Goal: Task Accomplishment & Management: Complete application form

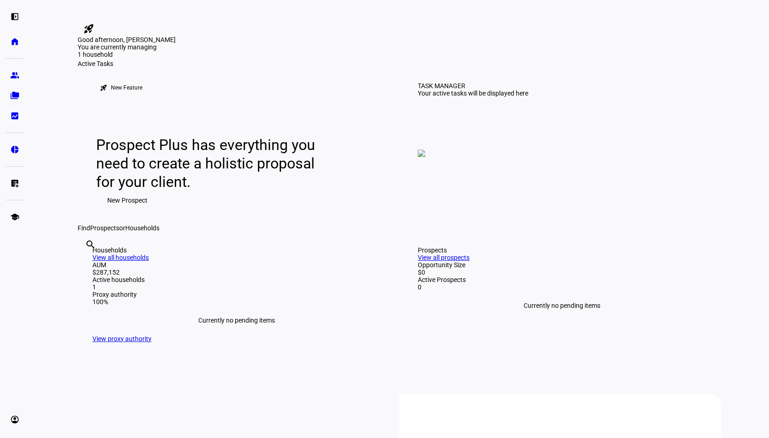
click at [123, 210] on span "New Prospect" at bounding box center [127, 200] width 40 height 18
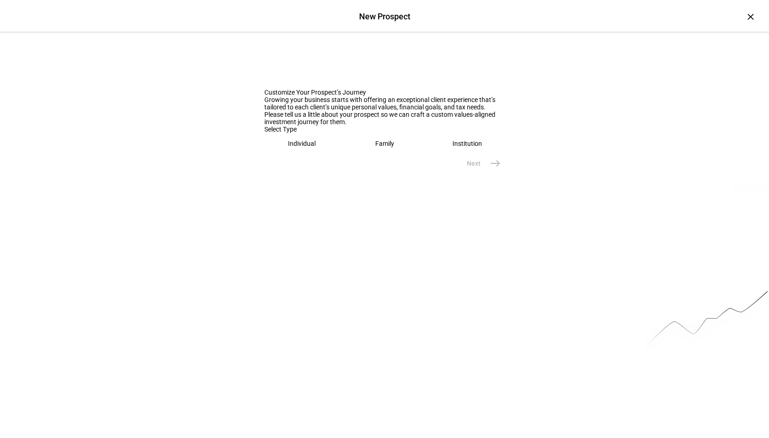
click at [309, 147] on div "Individual" at bounding box center [302, 143] width 28 height 7
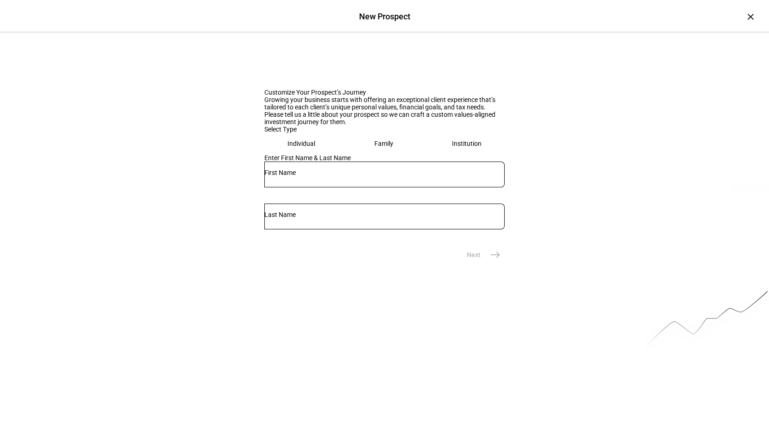
click at [301, 188] on div at bounding box center [384, 175] width 240 height 26
type input "[PERSON_NAME]"
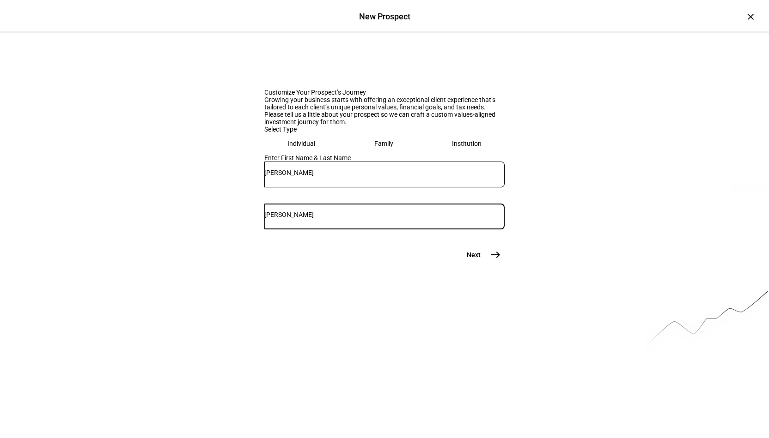
type input "[PERSON_NAME]"
click at [493, 261] on mat-icon "east" at bounding box center [495, 254] width 11 height 11
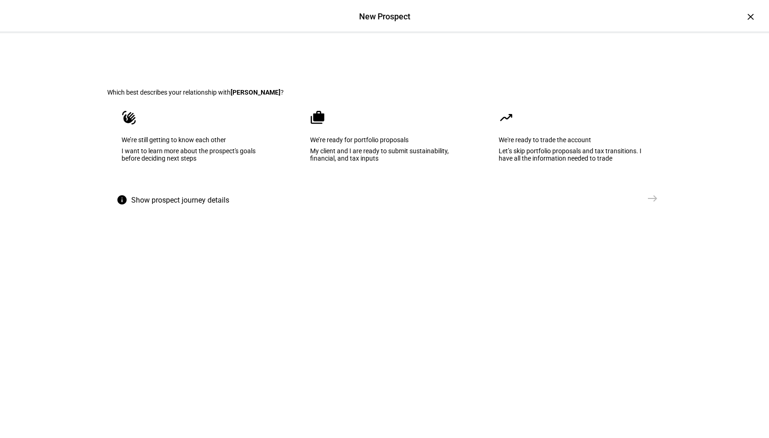
click at [363, 162] on div "My client and I are ready to submit sustainability, financial, and tax inputs" at bounding box center [384, 154] width 149 height 15
click at [652, 204] on mat-icon "east" at bounding box center [652, 198] width 11 height 11
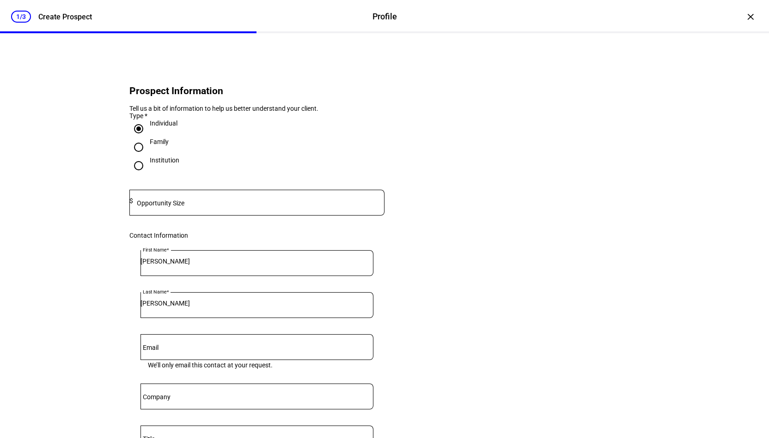
click at [164, 207] on mat-label "Opportunity Size" at bounding box center [161, 203] width 48 height 7
type input "2,500,000"
click at [507, 182] on eth-form-card "Prospect Information Tell us a bit of information to help us better understand …" at bounding box center [384, 308] width 554 height 507
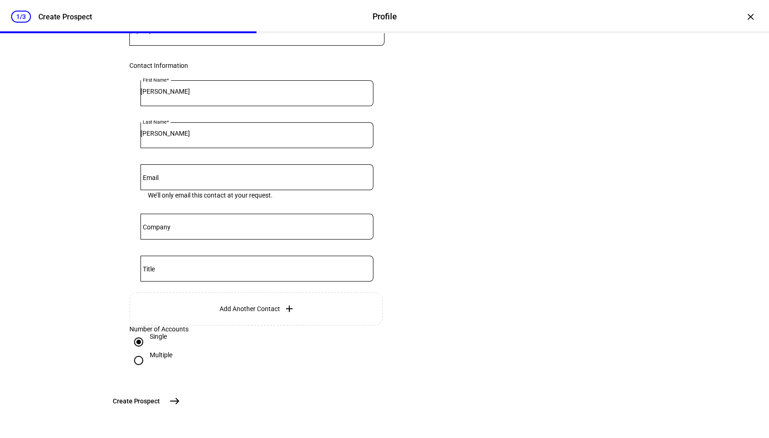
scroll to position [243, 0]
click at [184, 401] on span "east" at bounding box center [174, 401] width 18 height 18
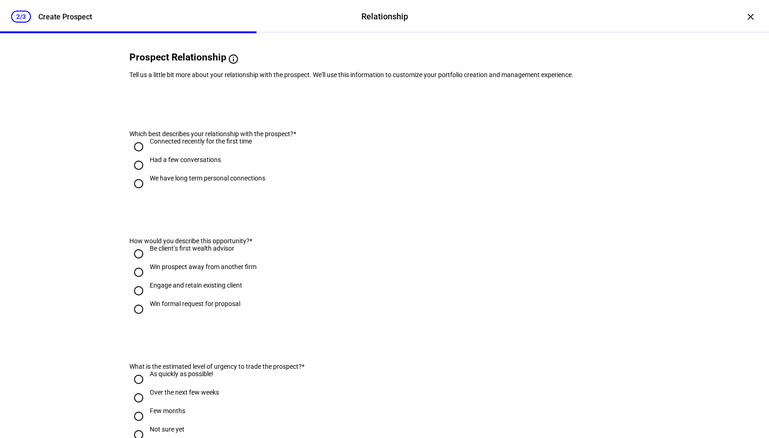
scroll to position [0, 0]
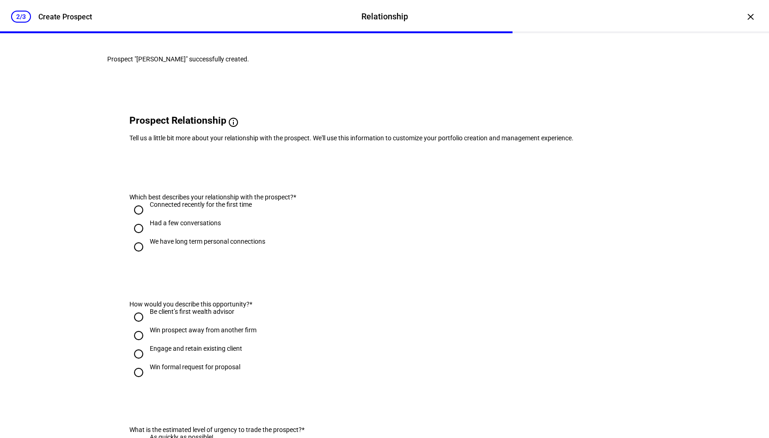
click at [182, 245] on div "We have long term personal connections" at bounding box center [207, 241] width 115 height 7
click at [148, 256] on input "We have long term personal connections" at bounding box center [138, 247] width 18 height 18
radio input "true"
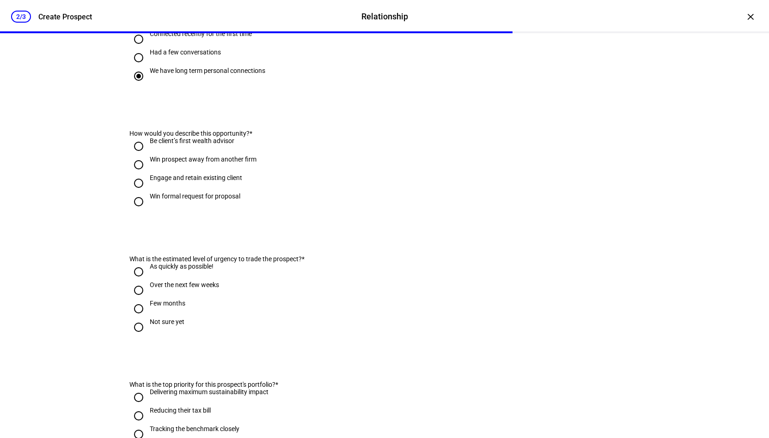
scroll to position [185, 0]
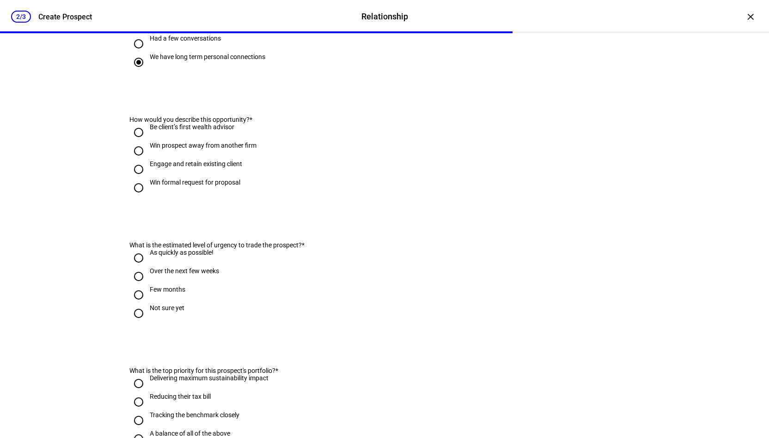
click at [138, 179] on input "Engage and retain existing client" at bounding box center [138, 169] width 18 height 18
radio input "true"
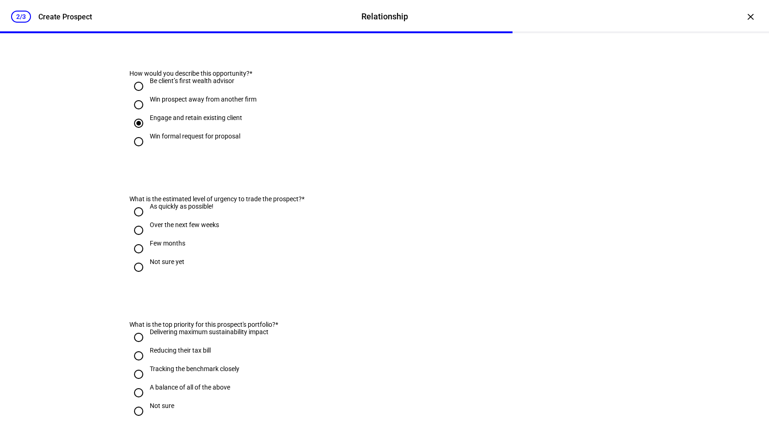
click at [136, 221] on input "As quickly as possible!" at bounding box center [138, 212] width 18 height 18
radio input "true"
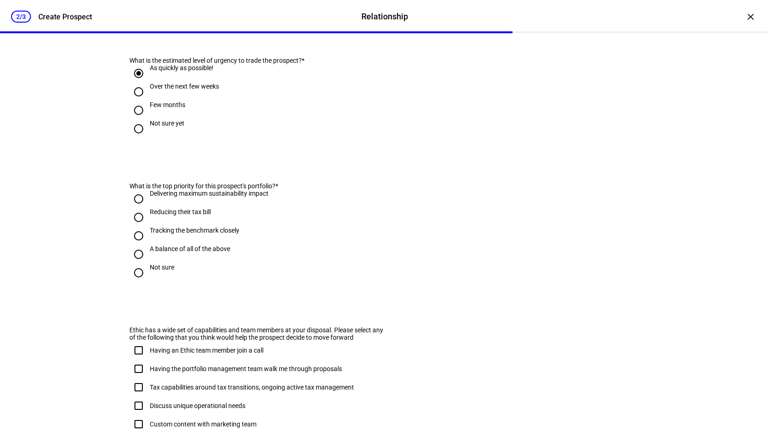
click at [135, 208] on input "Delivering maximum sustainability impact" at bounding box center [138, 199] width 18 height 18
radio input "true"
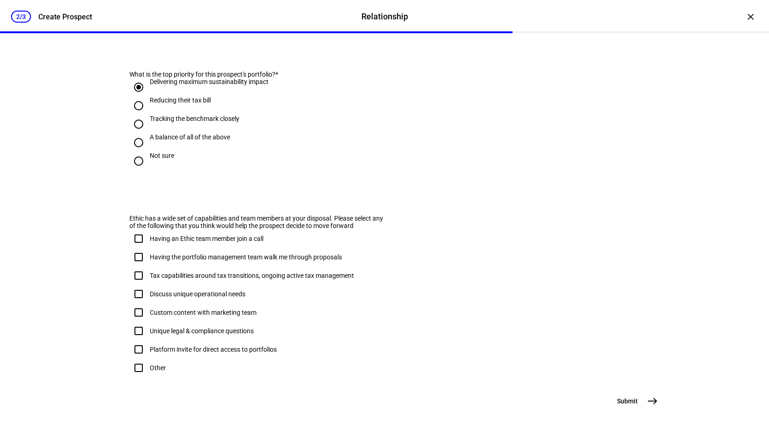
scroll to position [528, 0]
click at [643, 400] on span "east" at bounding box center [652, 401] width 18 height 18
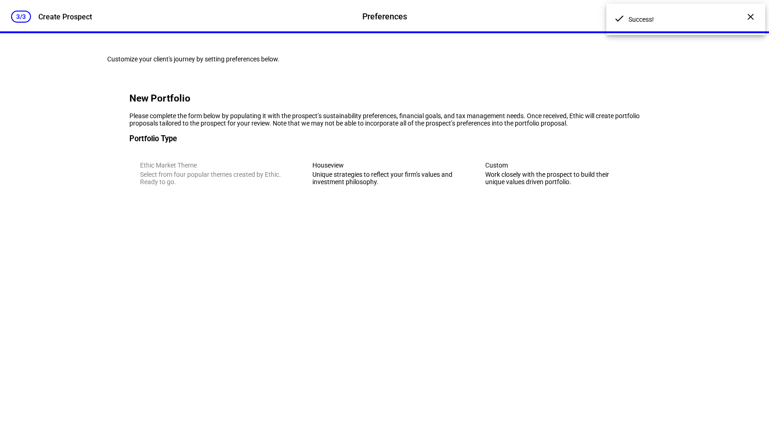
scroll to position [0, 0]
click at [354, 186] on div "Unique strategies to reflect your firm’s values and investment philosophy." at bounding box center [384, 178] width 144 height 15
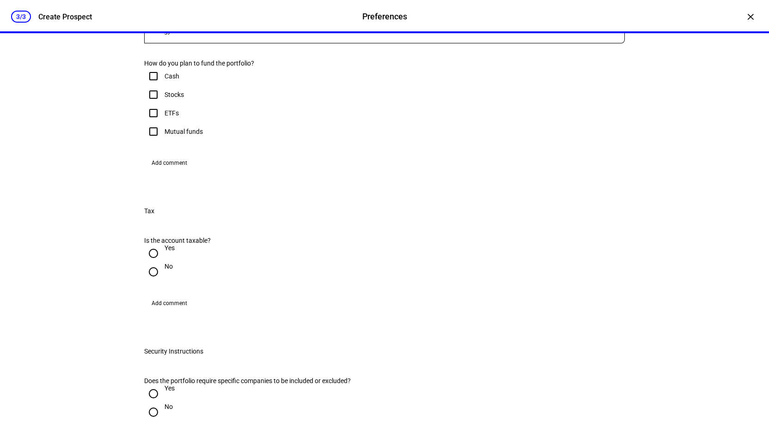
scroll to position [231, 0]
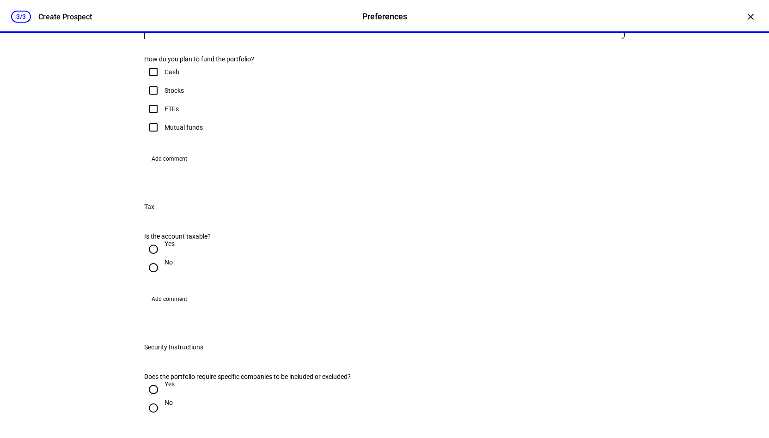
click at [149, 81] on input "Cash" at bounding box center [153, 72] width 18 height 18
checkbox input "true"
click at [219, 30] on span at bounding box center [382, 26] width 476 height 7
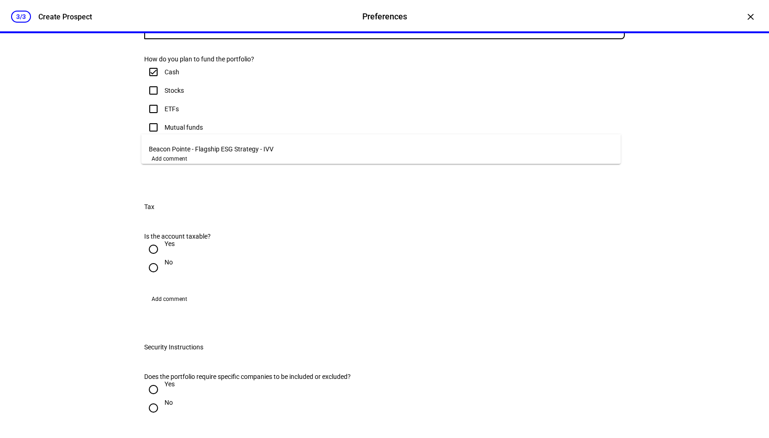
click at [219, 125] on div at bounding box center [384, 219] width 769 height 438
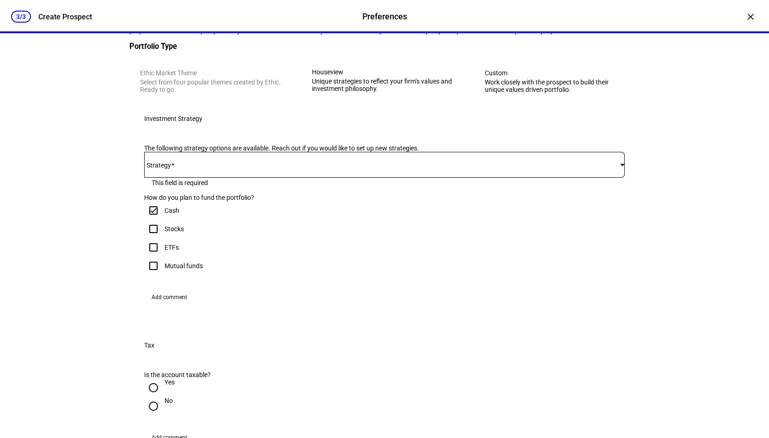
scroll to position [0, 0]
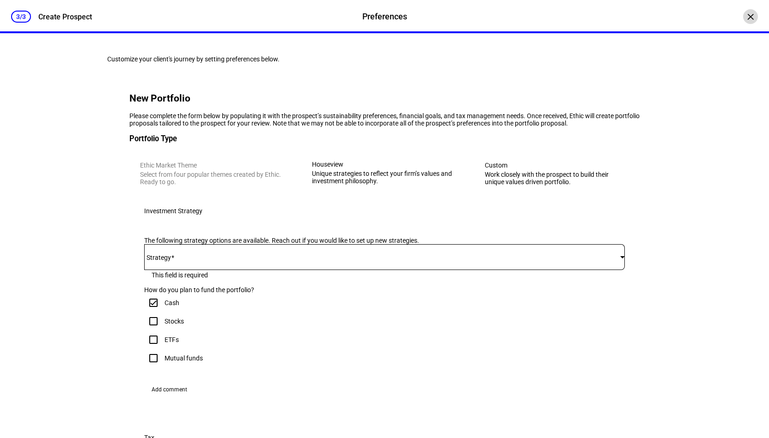
click at [747, 16] on div "×" at bounding box center [750, 16] width 15 height 15
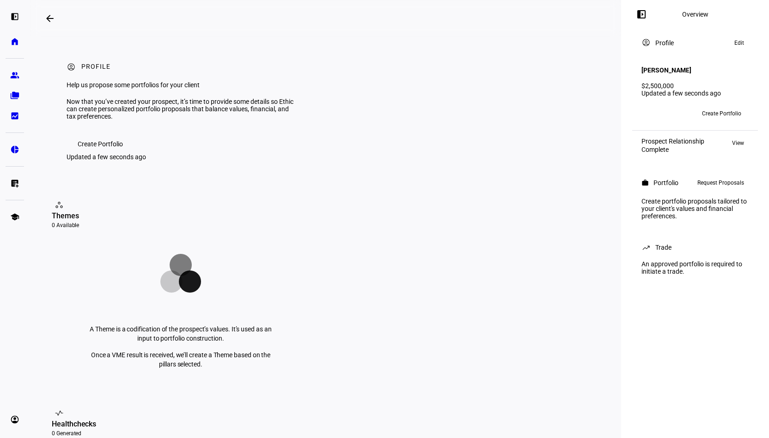
click at [743, 45] on span "Edit" at bounding box center [739, 42] width 10 height 11
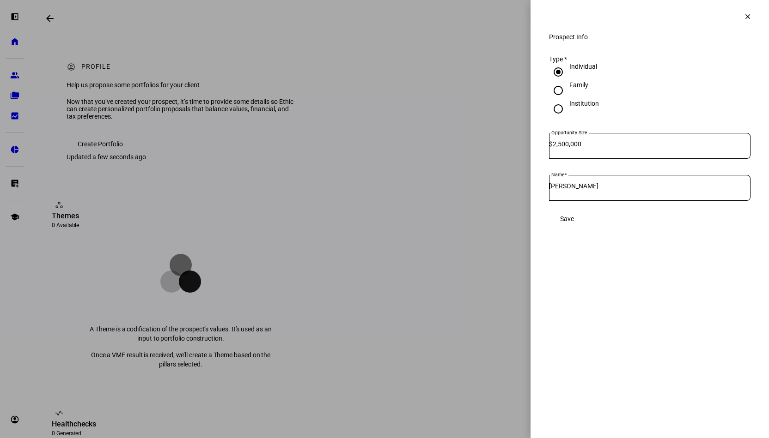
click at [744, 18] on mat-icon "clear" at bounding box center [747, 16] width 8 height 8
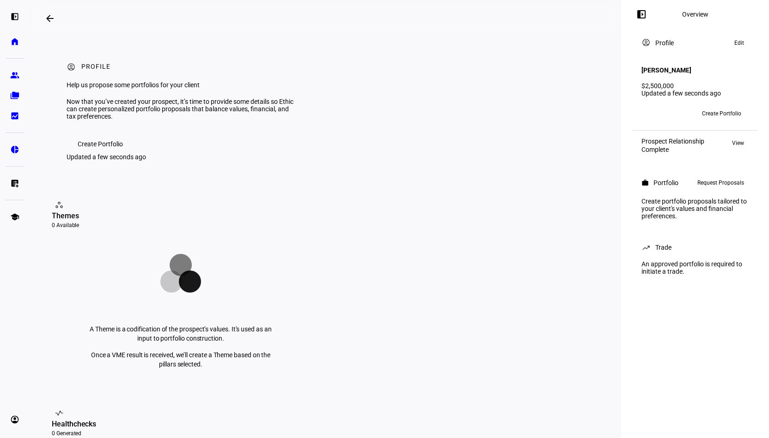
click at [397, 32] on eth-layout-page-header "arrow_backwards Overview left_panel_close" at bounding box center [325, 18] width 591 height 37
click at [158, 20] on div "arrow_backwards" at bounding box center [136, 18] width 190 height 18
click at [94, 153] on span "Create Portfolio" at bounding box center [100, 144] width 45 height 18
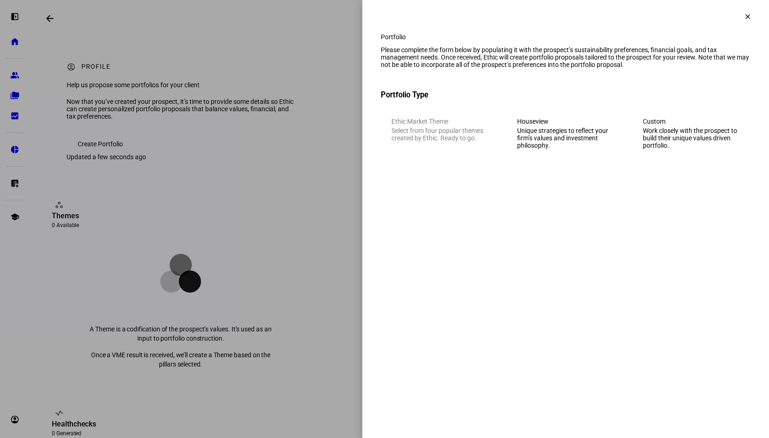
click at [749, 20] on mat-icon "clear" at bounding box center [747, 16] width 8 height 8
